Goal: Find specific page/section: Find specific page/section

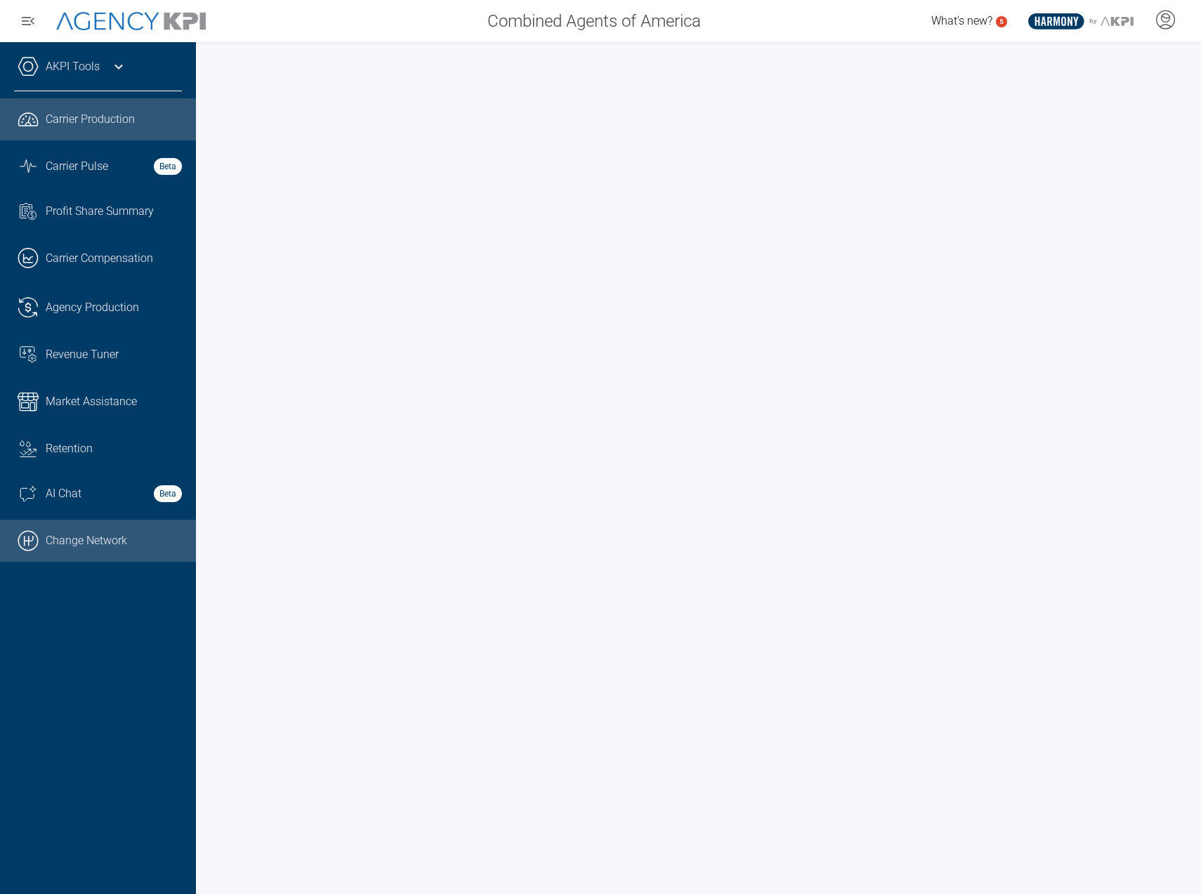
click at [114, 535] on link ".cls-1{fill:none;stroke:#000;stroke-linecap:round;stroke-linejoin:round;stroke-…" at bounding box center [98, 541] width 196 height 42
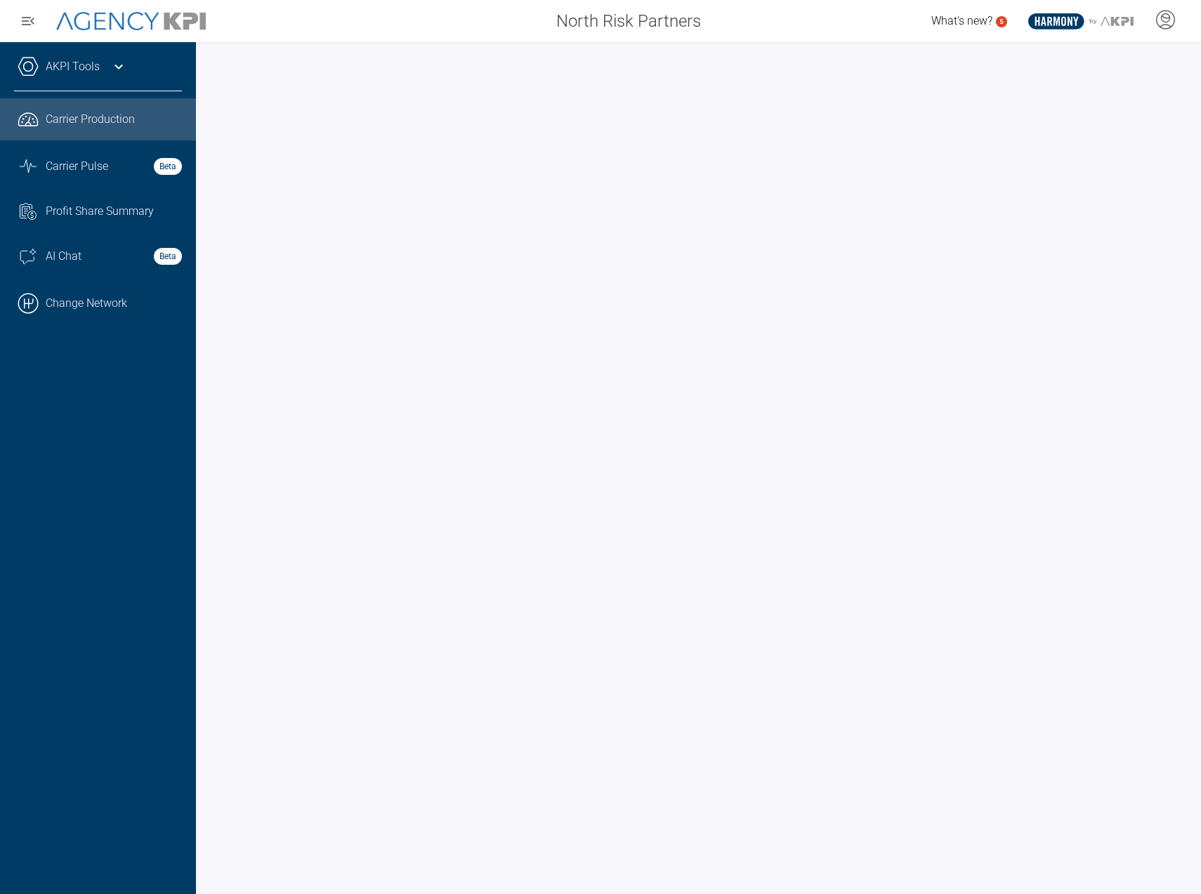
click at [88, 66] on link "AKPI Tools" at bounding box center [73, 66] width 54 height 17
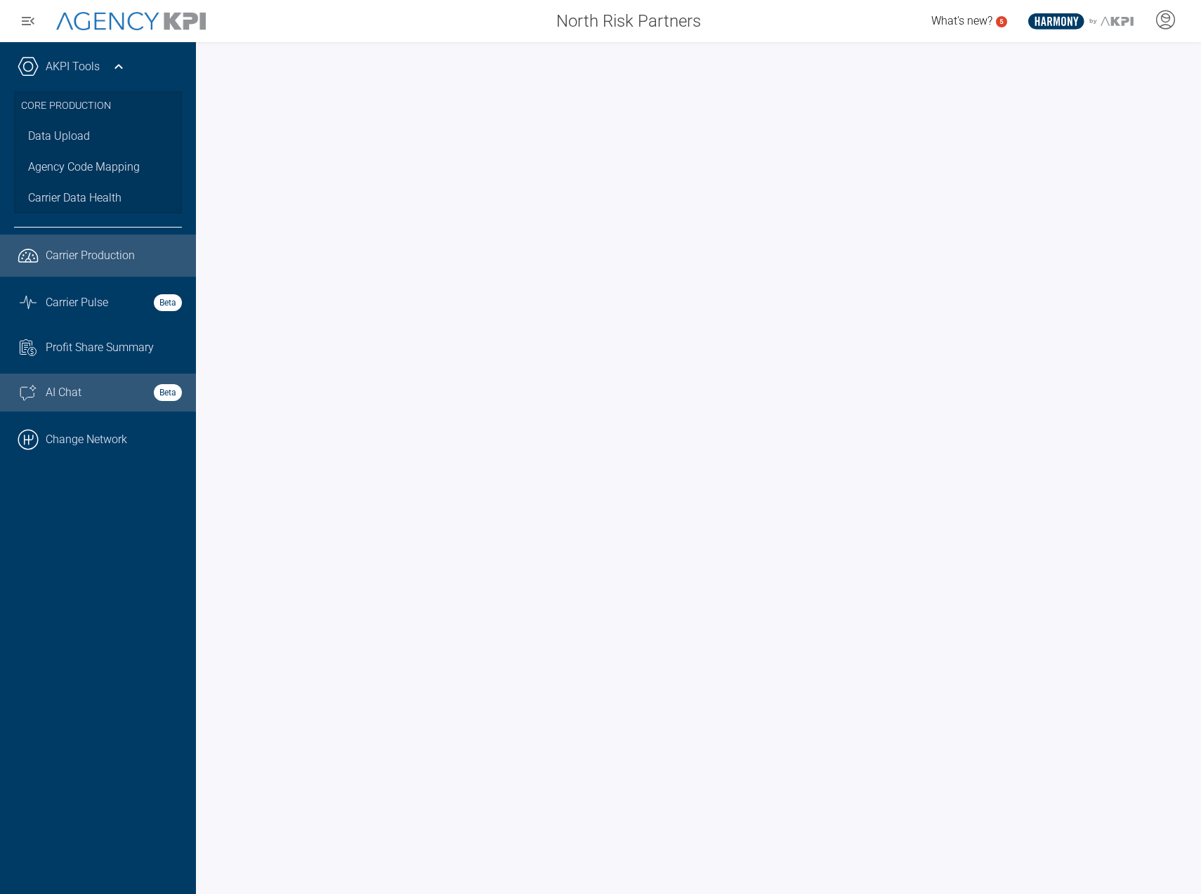
click at [65, 386] on span "AI Chat" at bounding box center [64, 392] width 36 height 17
